Goal: Information Seeking & Learning: Learn about a topic

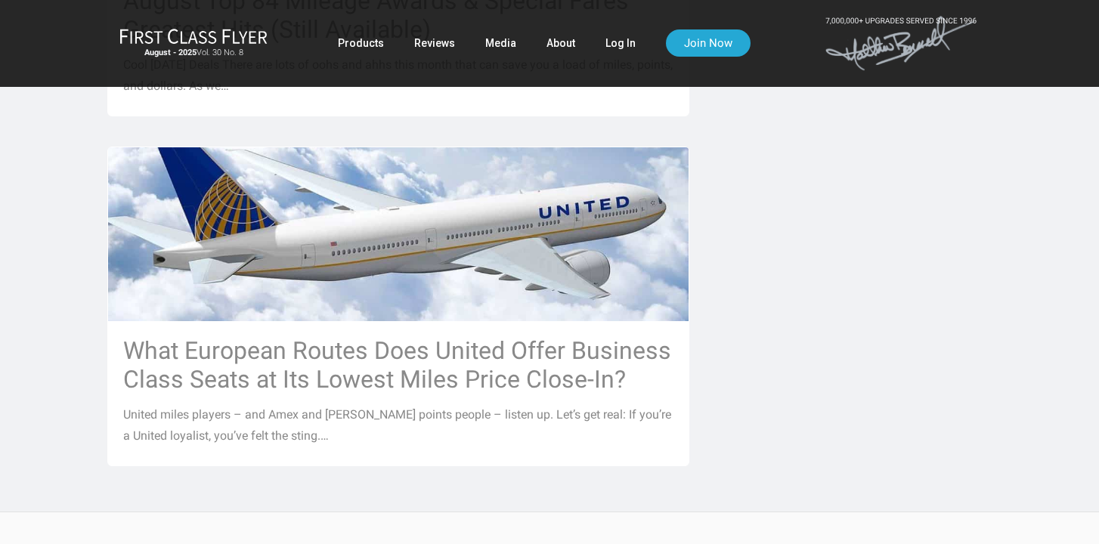
scroll to position [1753, 0]
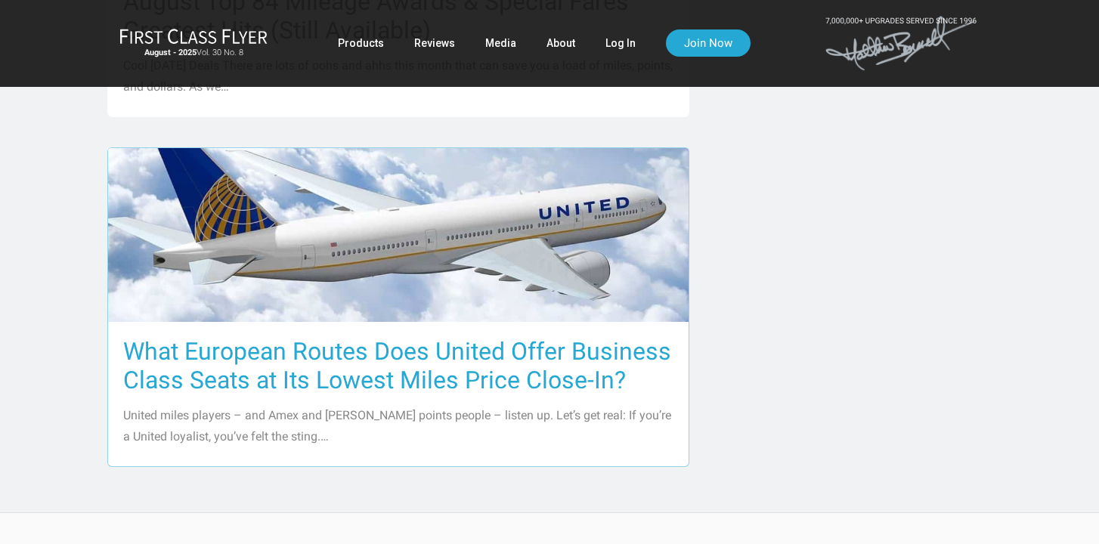
click at [483, 339] on h3 "What European Routes Does United Offer Business Class Seats at Its Lowest Miles…" at bounding box center [398, 365] width 550 height 57
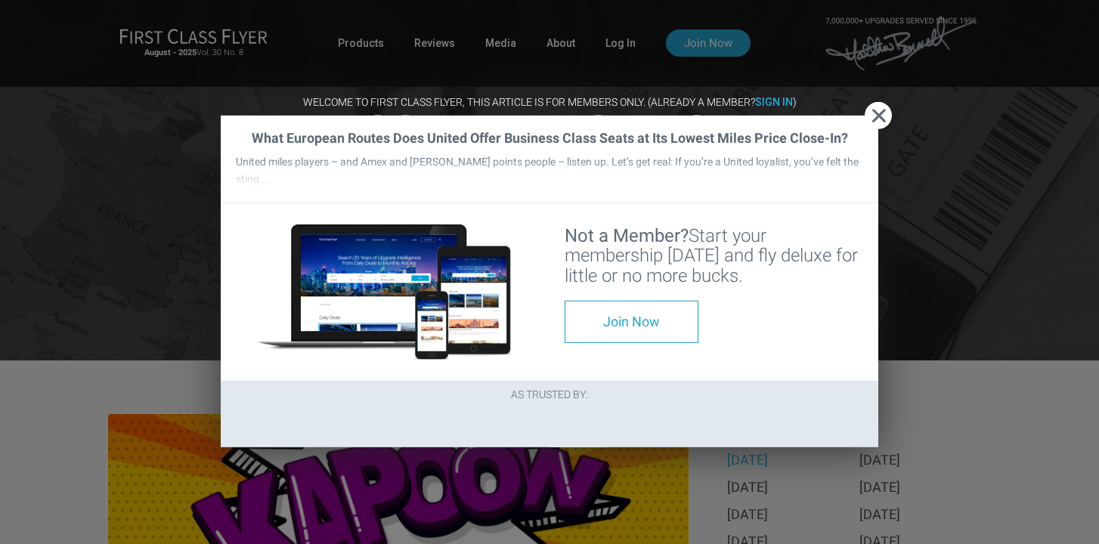
click at [549, 209] on div at bounding box center [385, 292] width 329 height 166
click at [782, 96] on strong "Sign In" at bounding box center [774, 102] width 38 height 12
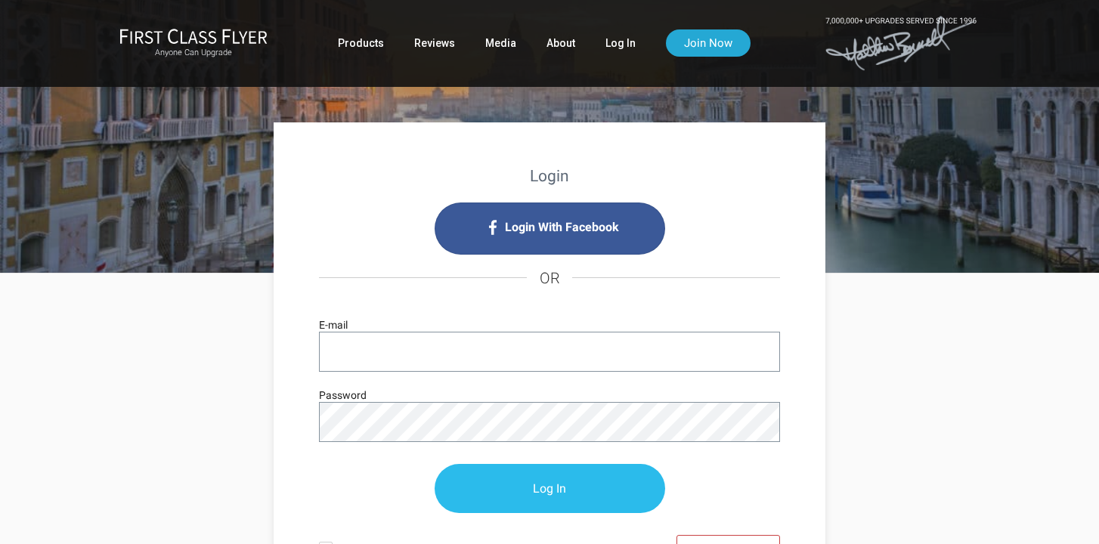
type input "[EMAIL_ADDRESS][DOMAIN_NAME]"
click at [486, 495] on input "Log In" at bounding box center [550, 489] width 231 height 49
click at [528, 494] on input "Log In" at bounding box center [550, 489] width 231 height 49
click at [551, 484] on input "Log In" at bounding box center [550, 489] width 231 height 49
click at [548, 495] on input "Log In" at bounding box center [550, 489] width 231 height 49
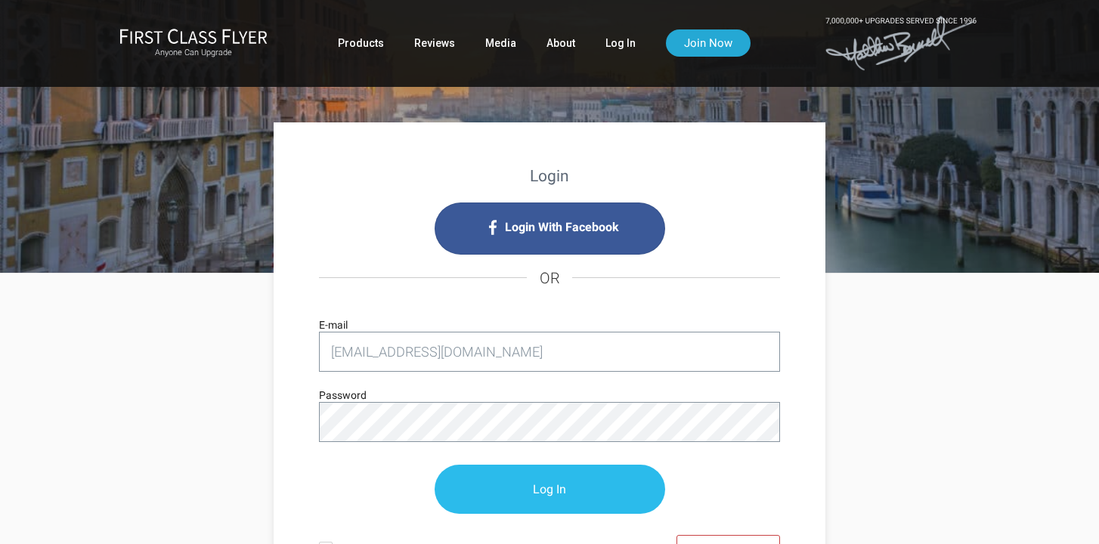
click at [548, 495] on input "Log In" at bounding box center [550, 489] width 231 height 49
click at [544, 481] on input "Log In" at bounding box center [550, 489] width 231 height 49
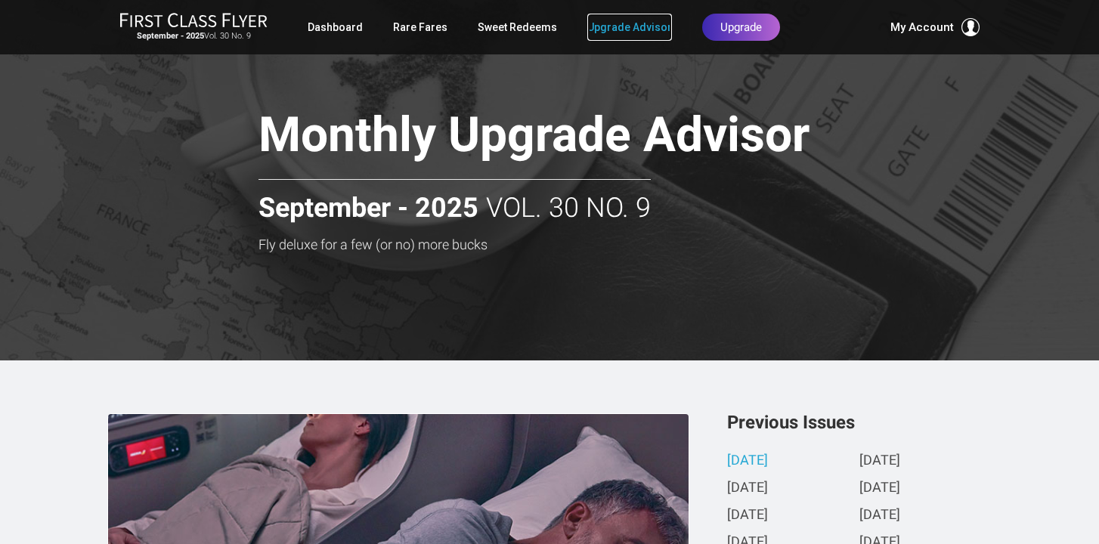
click at [611, 28] on link "Upgrade Advisor" at bounding box center [629, 27] width 85 height 27
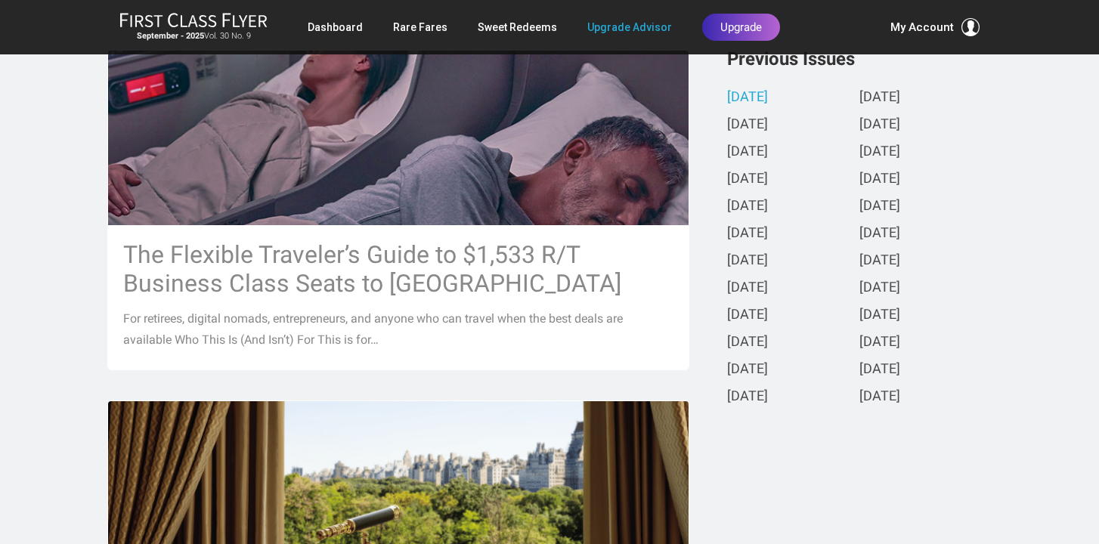
scroll to position [393, 0]
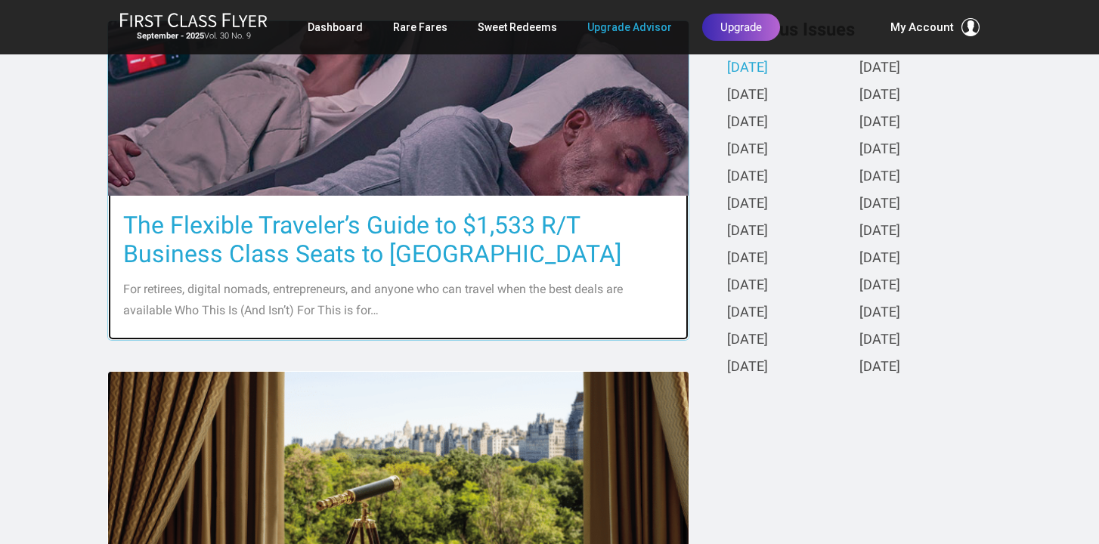
click at [521, 228] on h3 "The Flexible Traveler’s Guide to $1,533 R/T Business Class Seats to [GEOGRAPHIC…" at bounding box center [398, 239] width 550 height 57
click at [518, 228] on h3 "The Flexible Traveler’s Guide to $1,533 R/T Business Class Seats to [GEOGRAPHIC…" at bounding box center [398, 239] width 550 height 57
click at [514, 234] on h3 "The Flexible Traveler’s Guide to $1,533 R/T Business Class Seats to [GEOGRAPHIC…" at bounding box center [398, 239] width 550 height 57
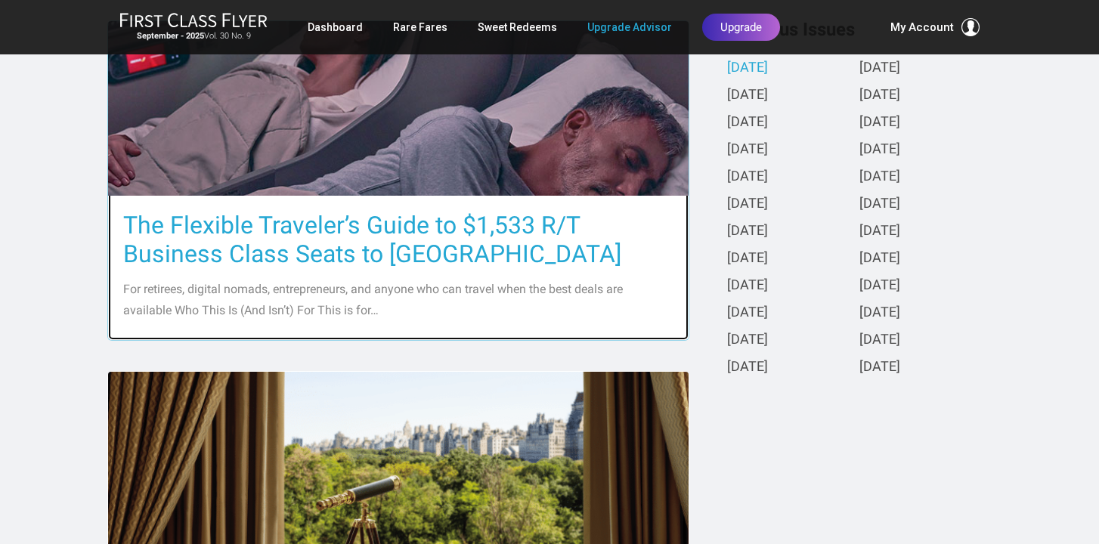
click at [514, 222] on h3 "The Flexible Traveler’s Guide to $1,533 R/T Business Class Seats to [GEOGRAPHIC…" at bounding box center [398, 239] width 550 height 57
click at [514, 222] on h3 "The Flexible Traveler’s Guide to $1,533 R/T Business Class Seats to Europe" at bounding box center [398, 239] width 550 height 57
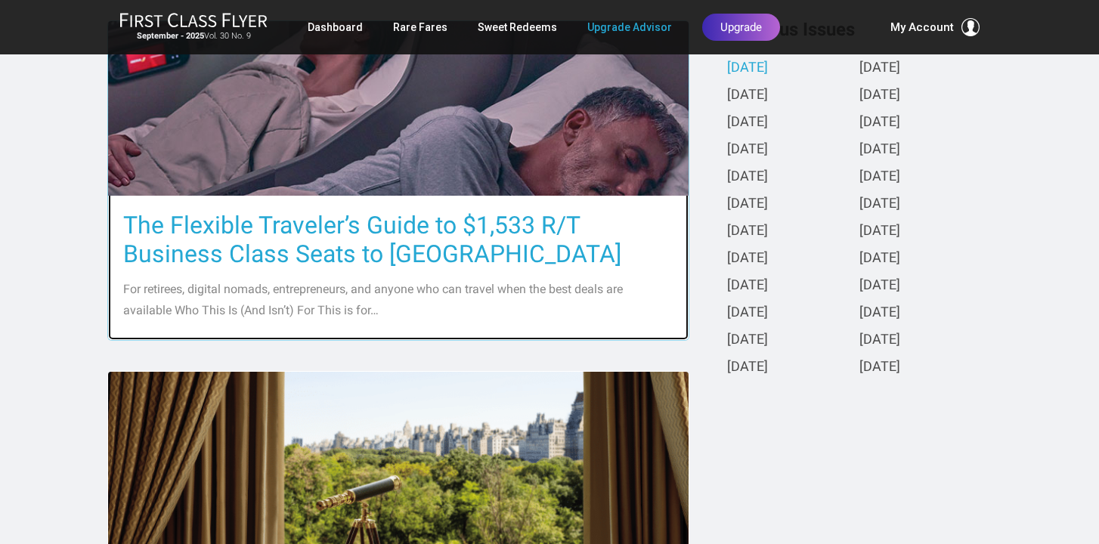
click at [303, 284] on p "For retirees, digital nomads, entrepreneurs, and anyone who can travel when the…" at bounding box center [398, 300] width 550 height 42
click at [299, 292] on p "For retirees, digital nomads, entrepreneurs, and anyone who can travel when the…" at bounding box center [398, 300] width 550 height 42
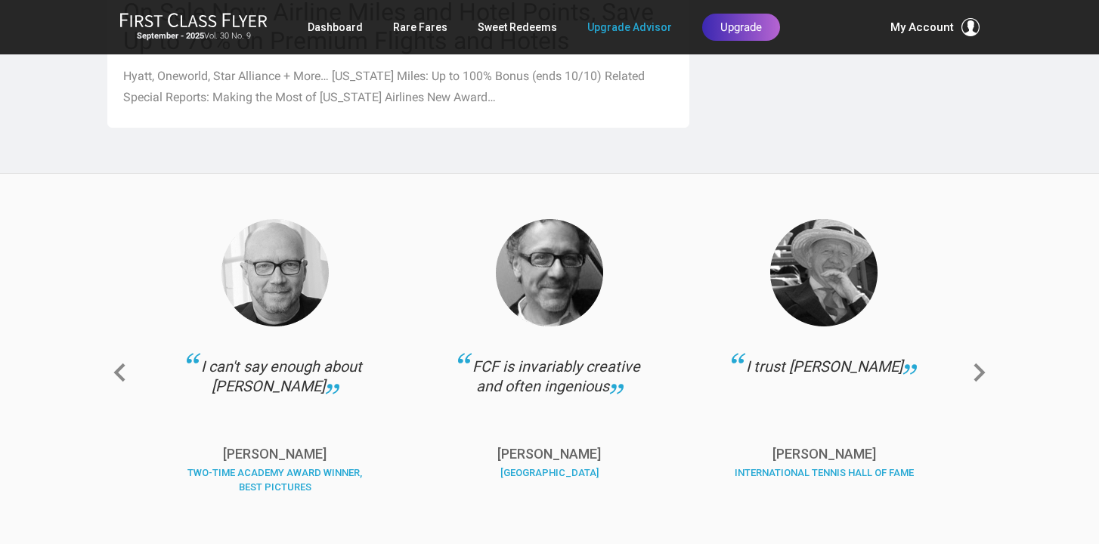
scroll to position [1964, 0]
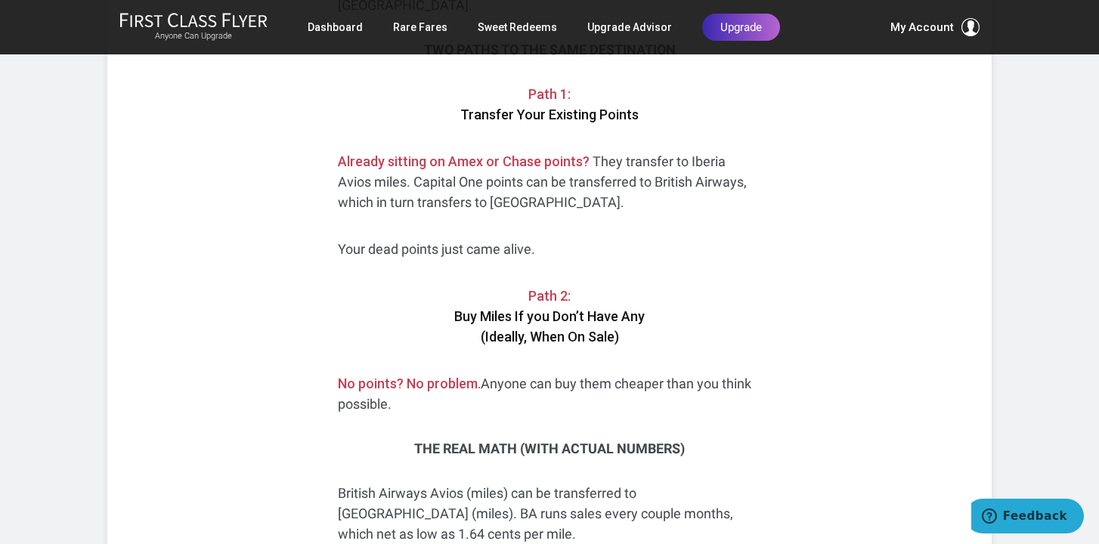
scroll to position [3295, 0]
